Goal: Check status: Check status

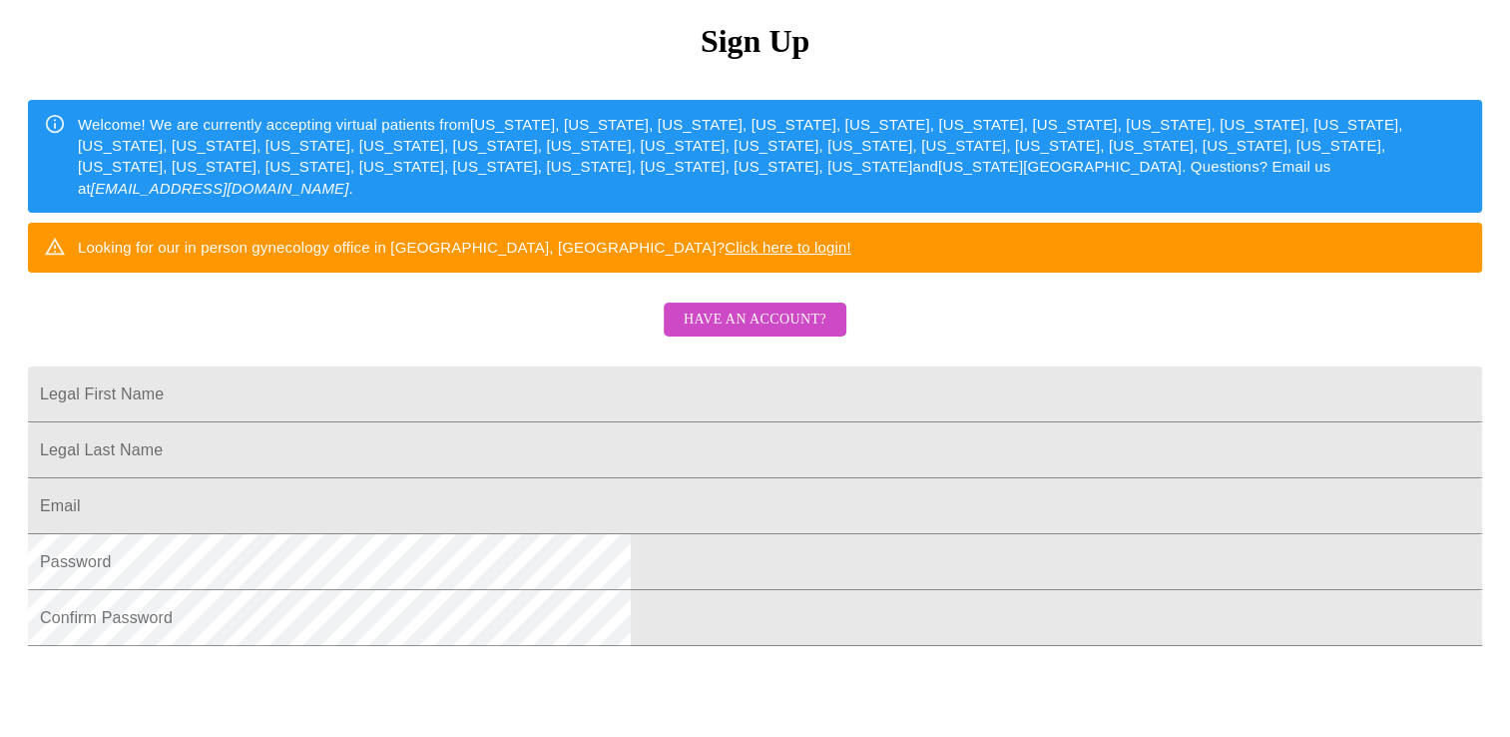
scroll to position [350, 0]
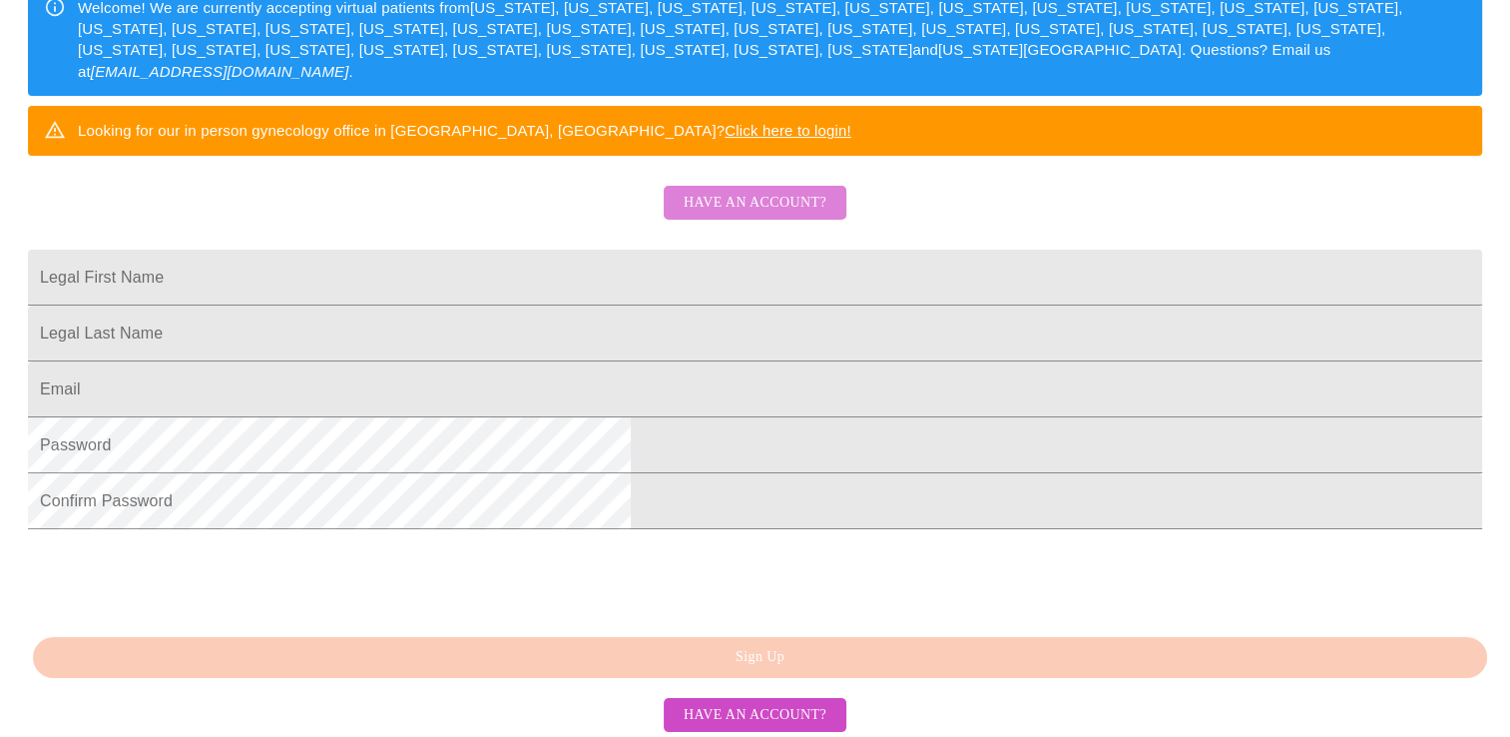
click at [810, 216] on span "Have an account?" at bounding box center [755, 203] width 143 height 25
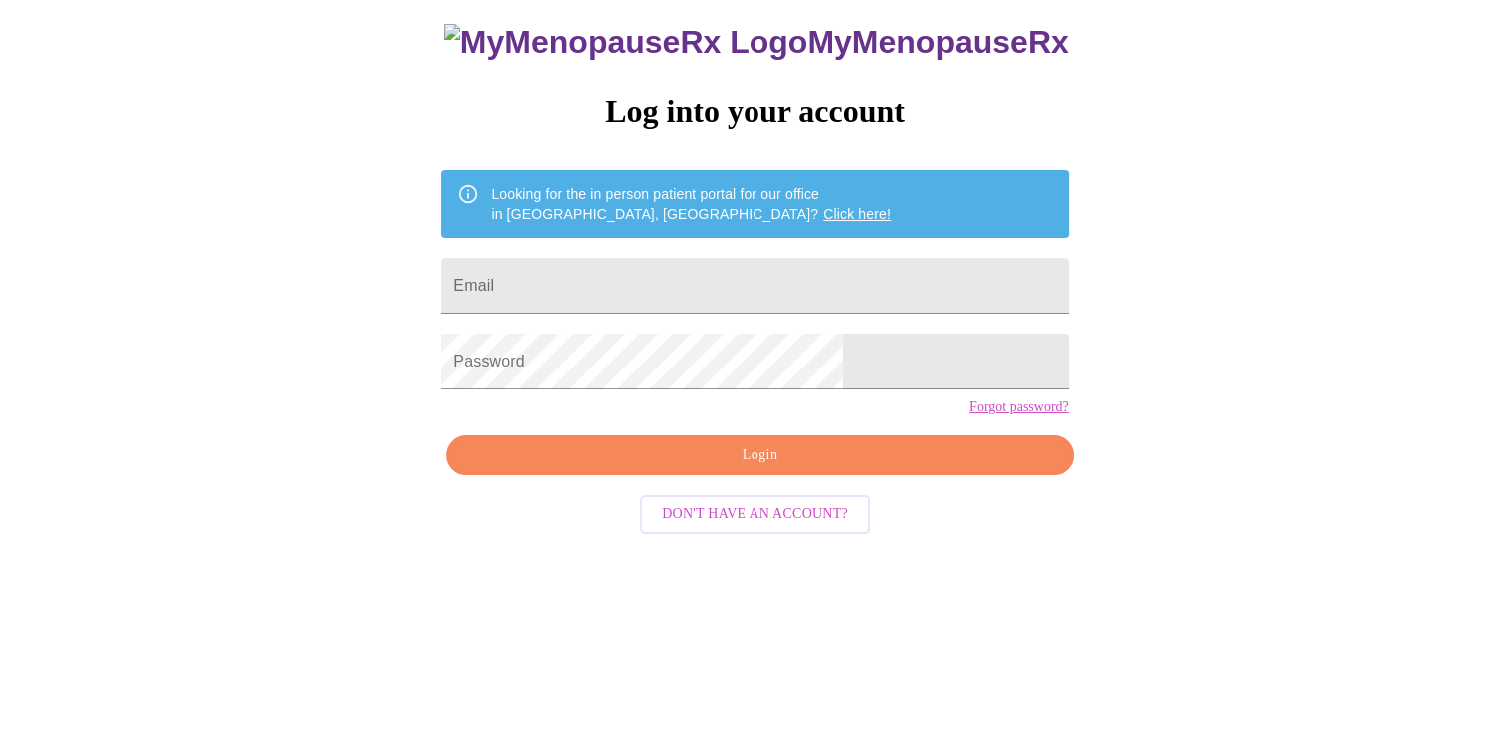
scroll to position [20, 0]
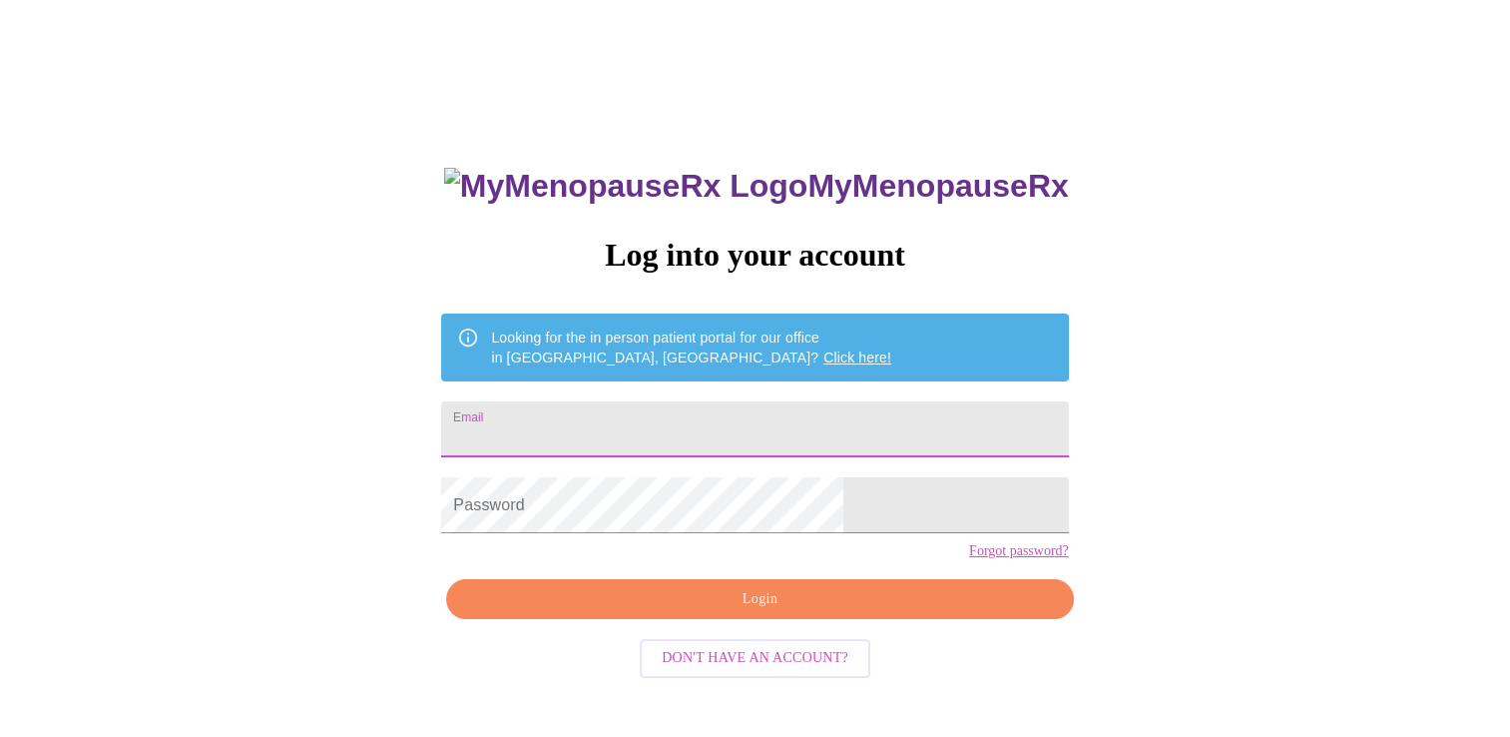
click at [734, 404] on input "Email" at bounding box center [754, 429] width 627 height 56
type input "[EMAIL_ADDRESS][DOMAIN_NAME]"
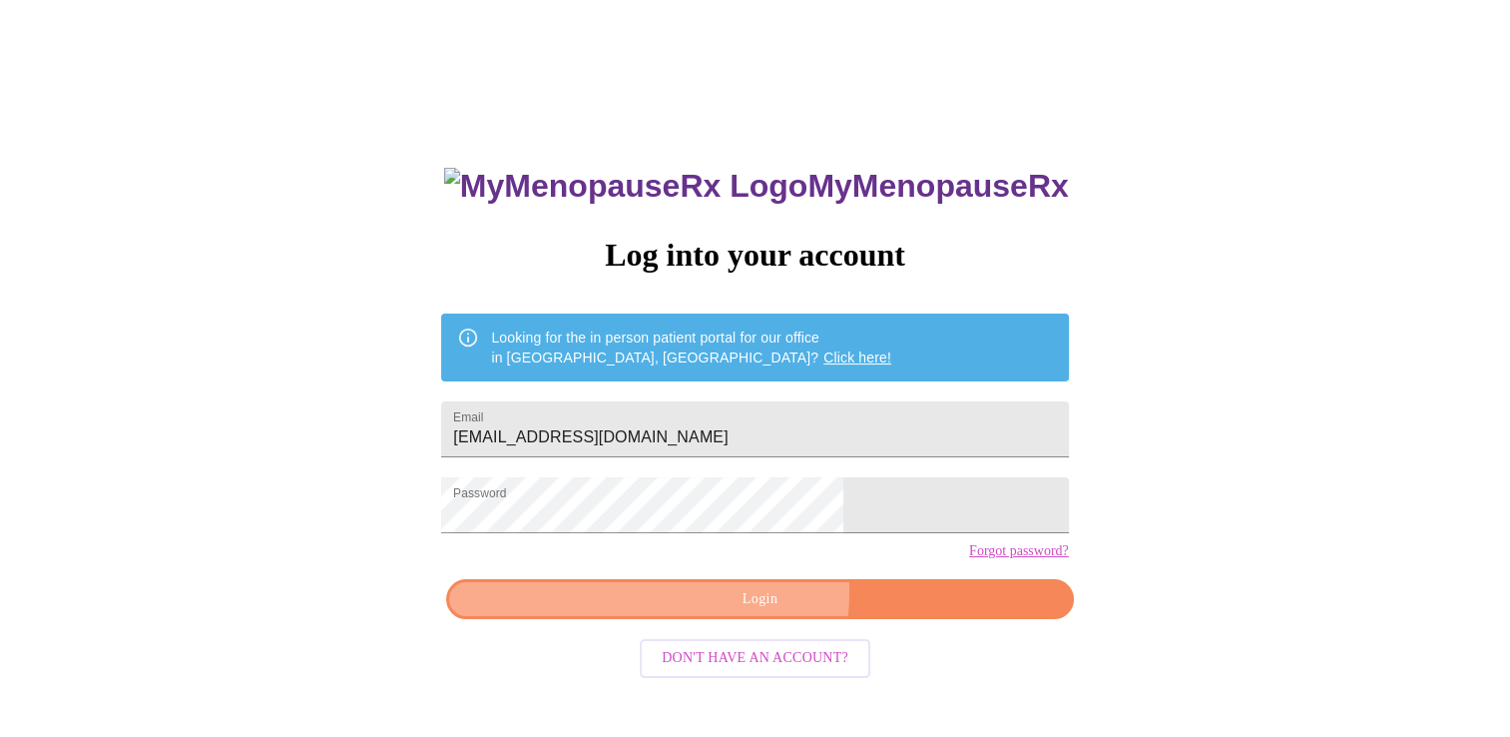
click at [727, 612] on span "Login" at bounding box center [759, 599] width 581 height 25
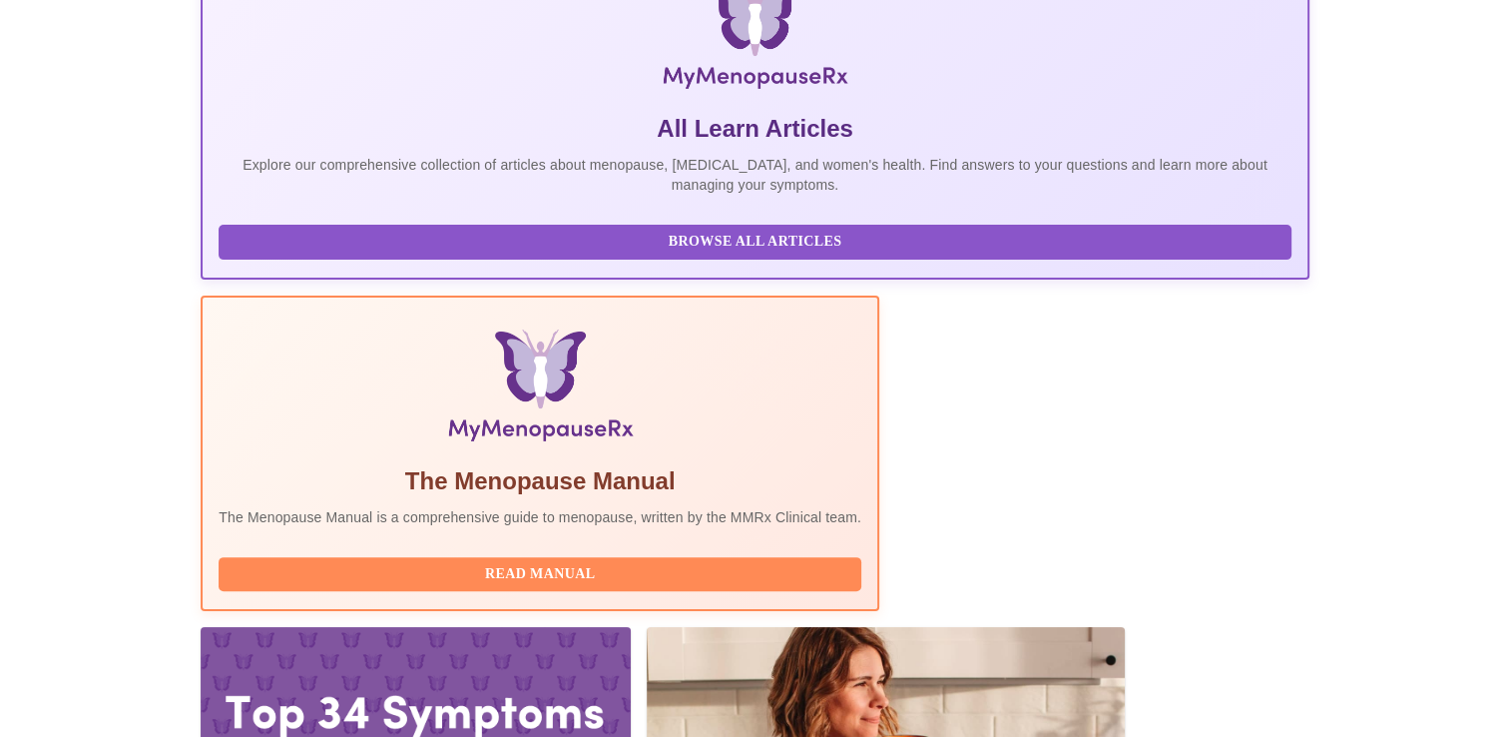
scroll to position [455, 0]
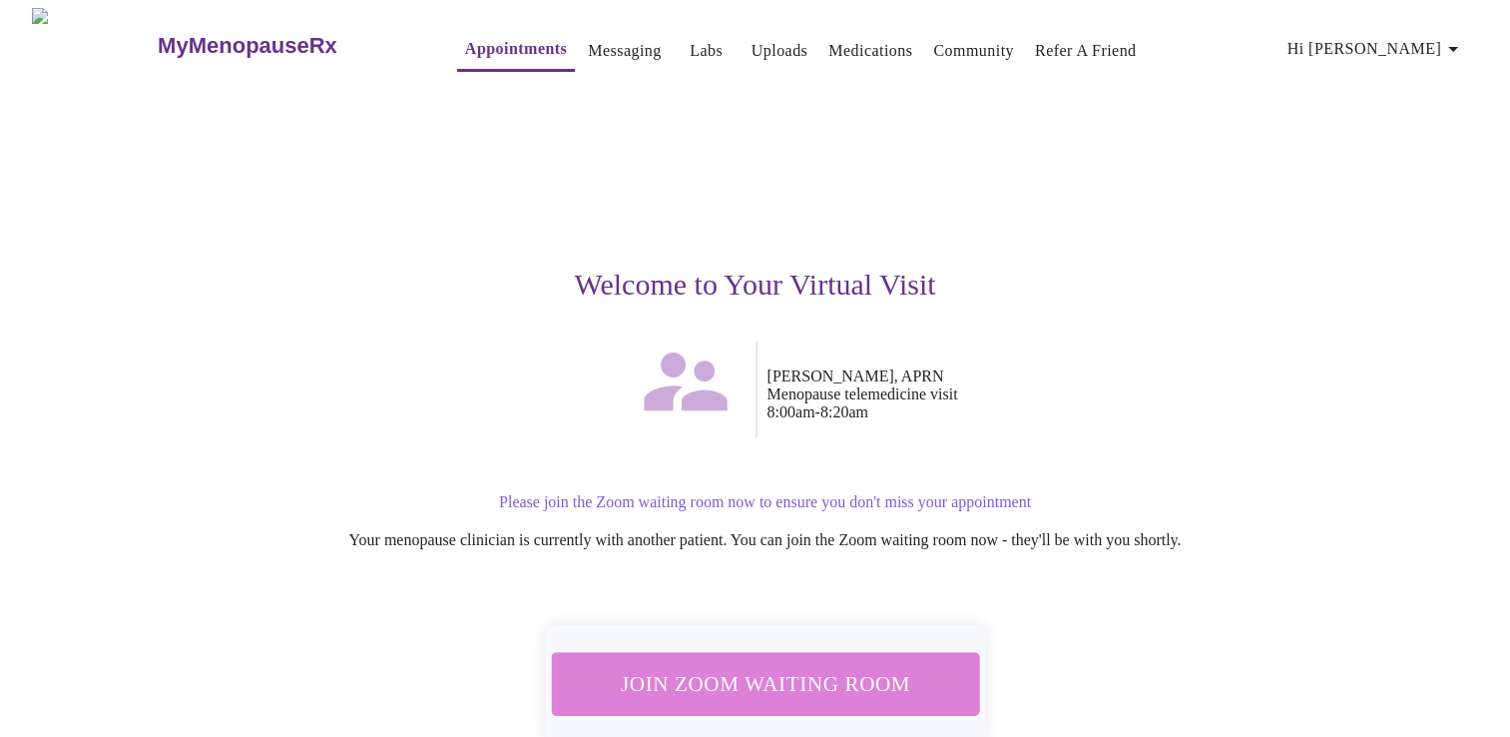
click at [782, 671] on span "Join Zoom Waiting Room" at bounding box center [764, 683] width 375 height 37
